Goal: Information Seeking & Learning: Learn about a topic

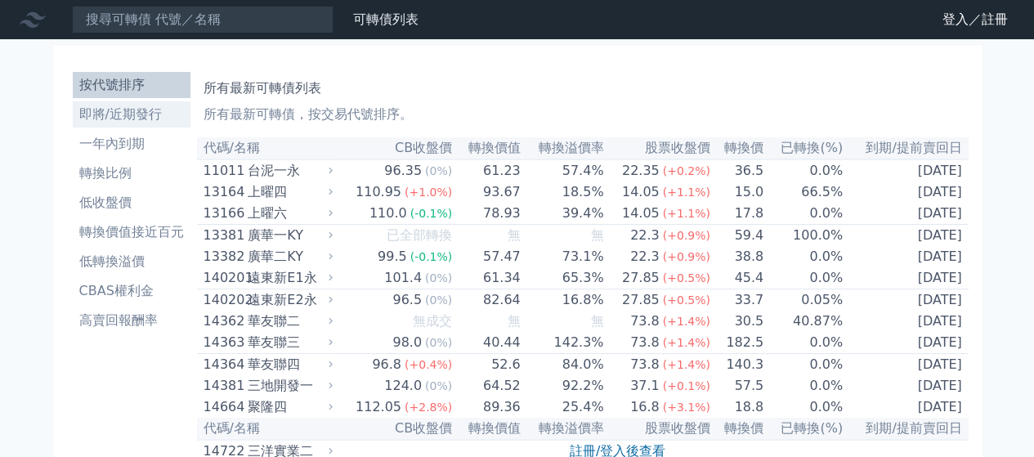
click at [165, 114] on li "即將/近期發行" at bounding box center [132, 115] width 118 height 20
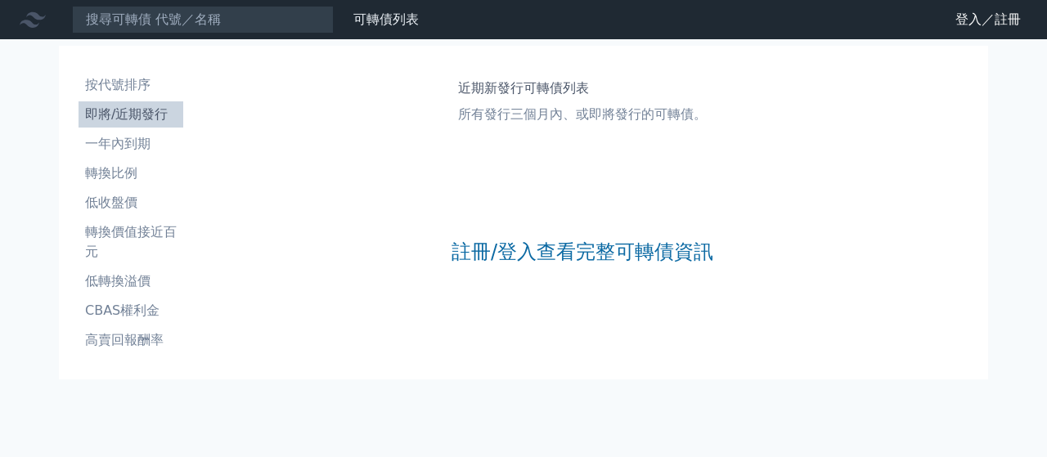
drag, startPoint x: 536, startPoint y: 217, endPoint x: 550, endPoint y: 231, distance: 19.1
click at [540, 226] on div "註冊/登入查看完整可轉債資訊" at bounding box center [582, 252] width 262 height 216
click at [561, 251] on link "註冊/登入查看完整可轉債資訊" at bounding box center [582, 252] width 262 height 26
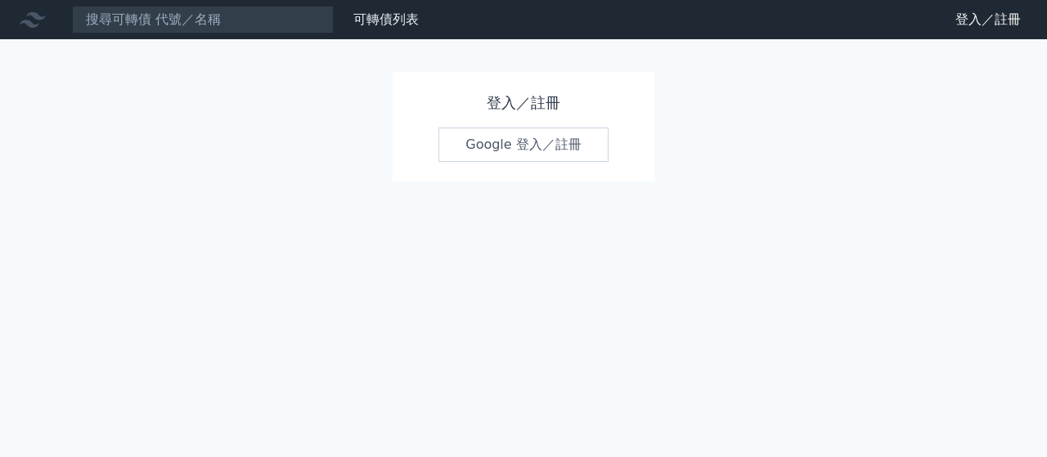
click at [515, 133] on link "Google 登入／註冊" at bounding box center [523, 145] width 170 height 34
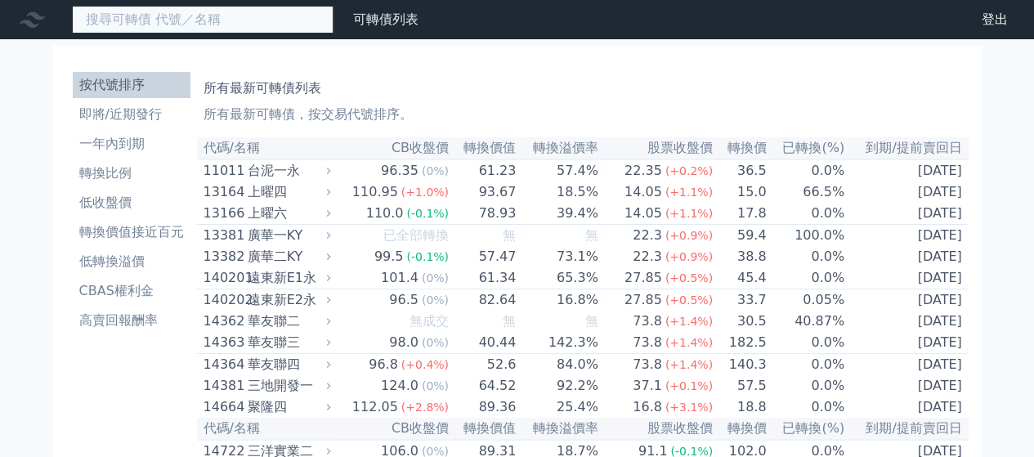
click at [135, 19] on input at bounding box center [203, 20] width 262 height 28
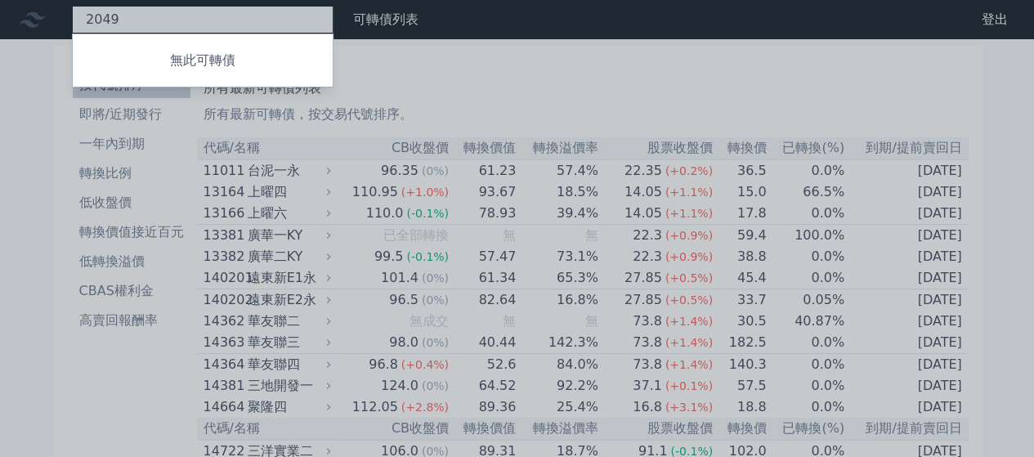
type input "2049"
